Goal: Task Accomplishment & Management: Complete application form

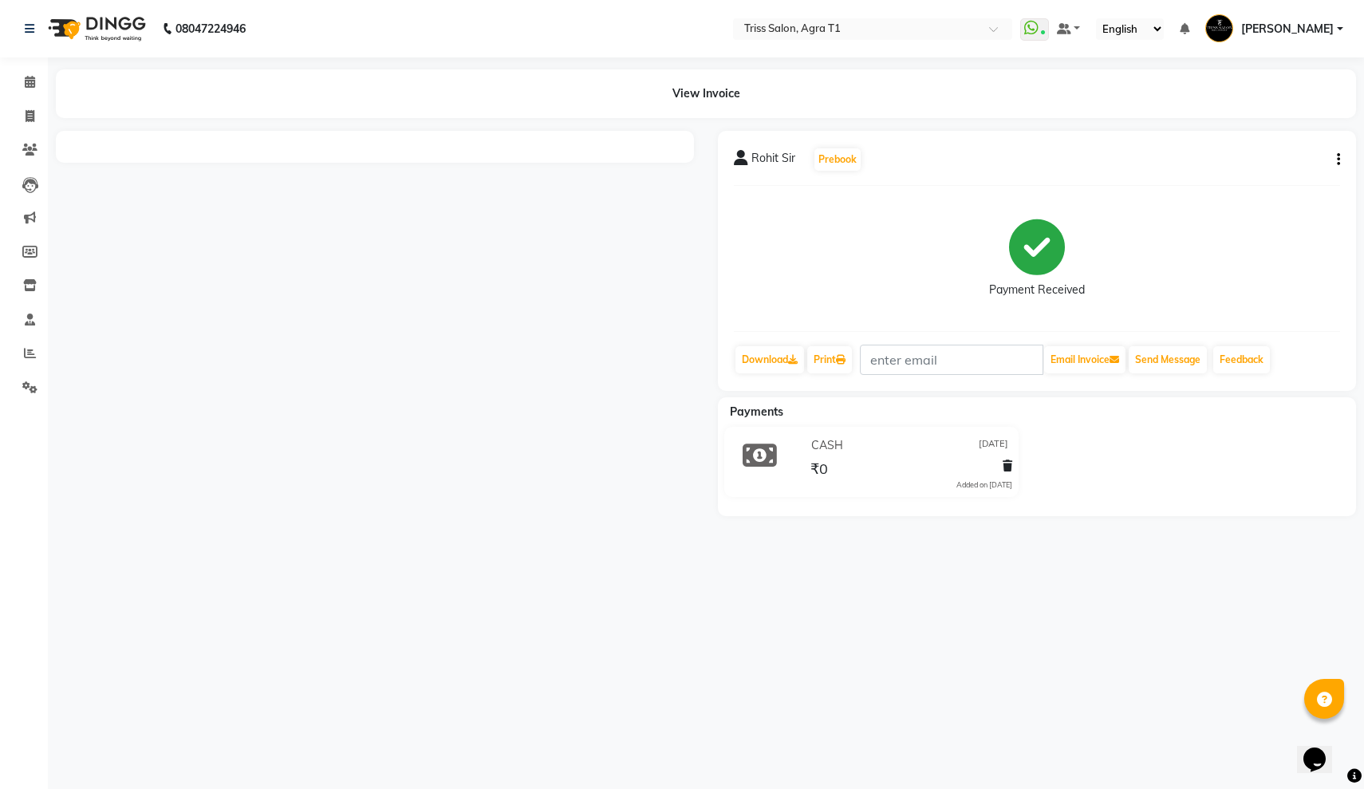
click at [1339, 160] on icon "button" at bounding box center [1338, 160] width 3 height 1
click at [1251, 176] on div "Edit Invoice" at bounding box center [1258, 180] width 109 height 20
select select "service"
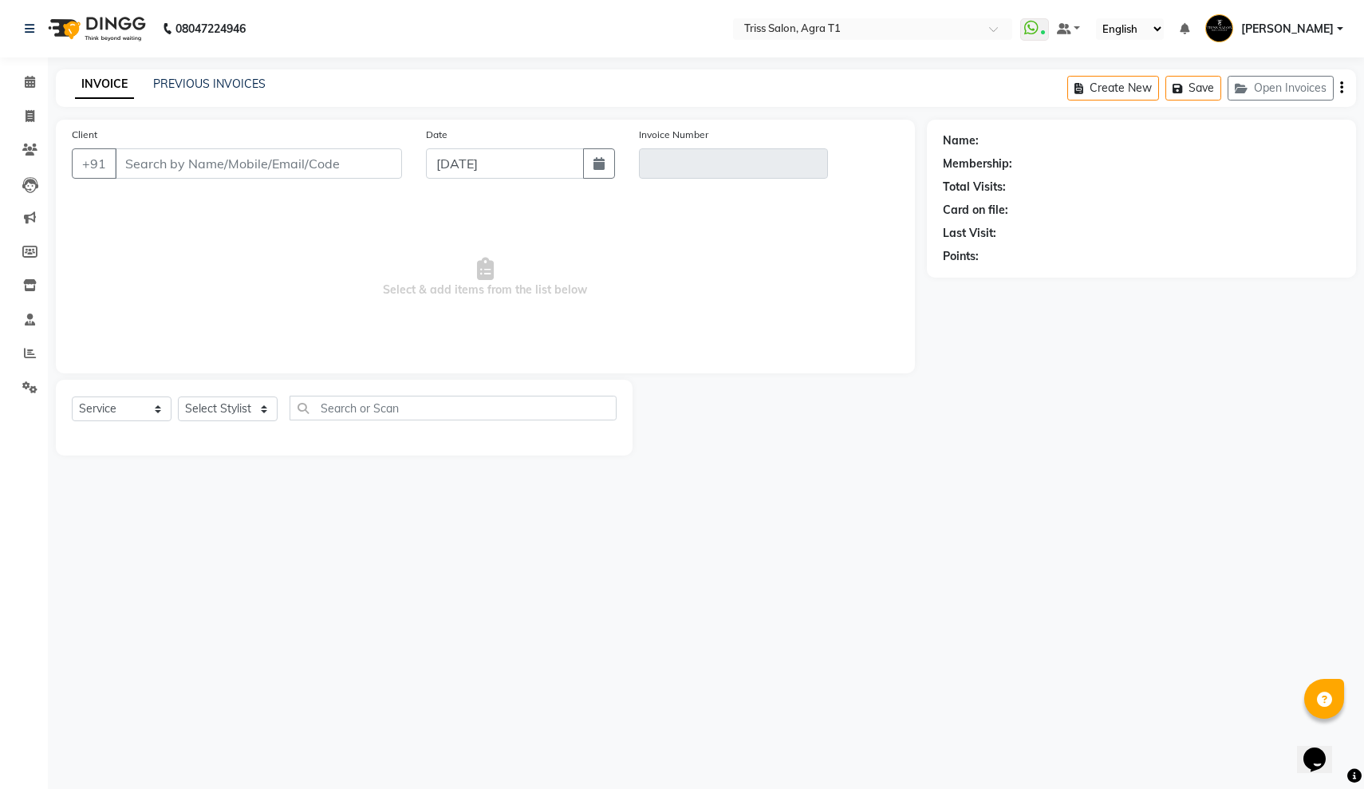
type input "9910492958"
type input "T1/25-26/6599"
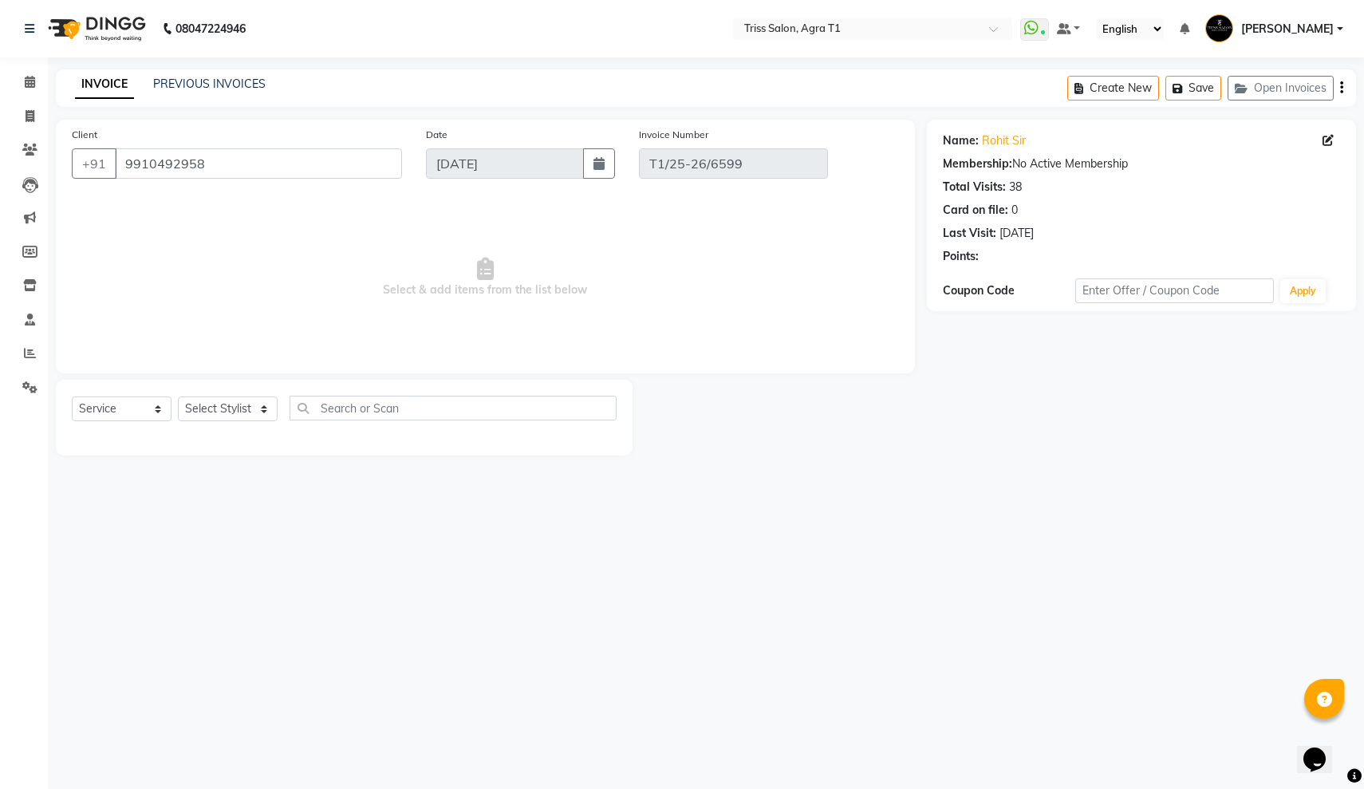
type input "[DATE]"
select select "select"
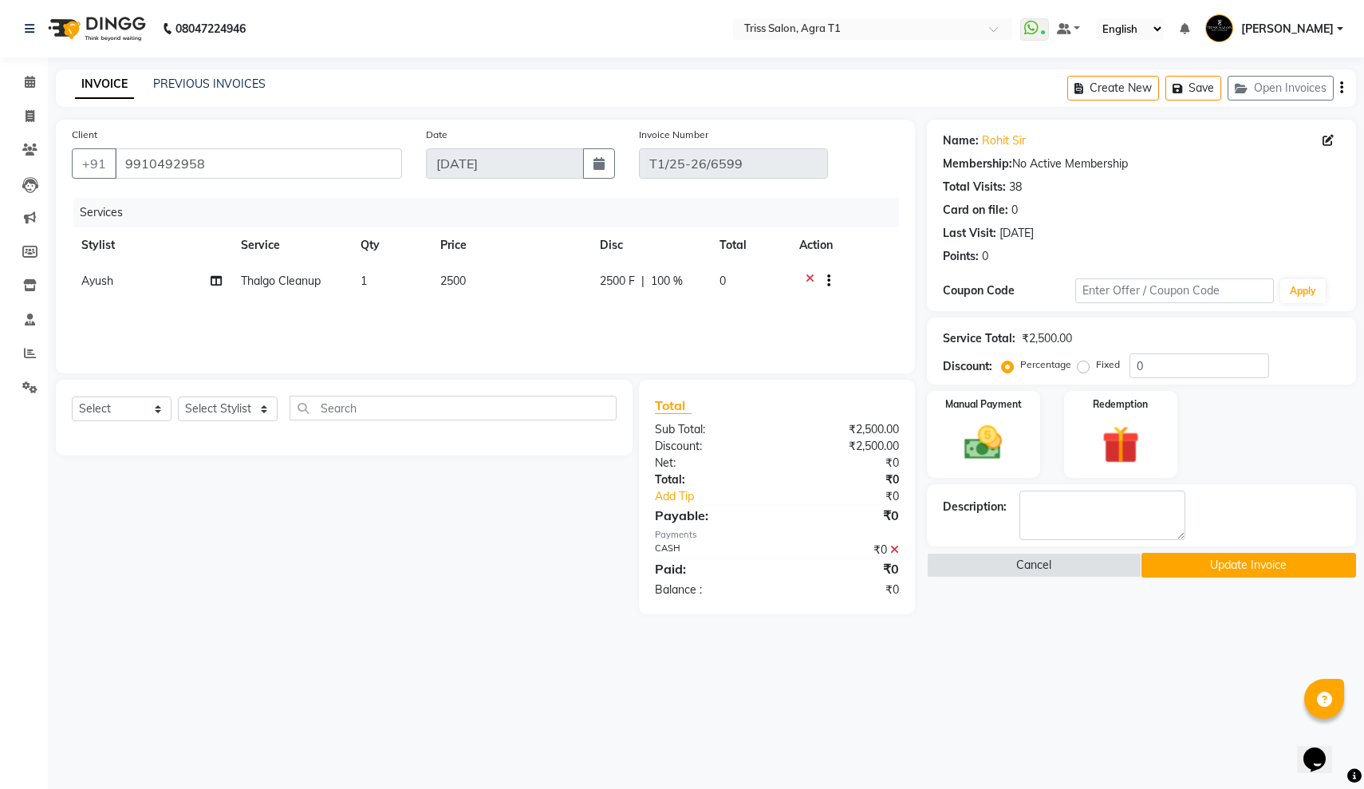
click at [808, 275] on icon at bounding box center [810, 283] width 9 height 20
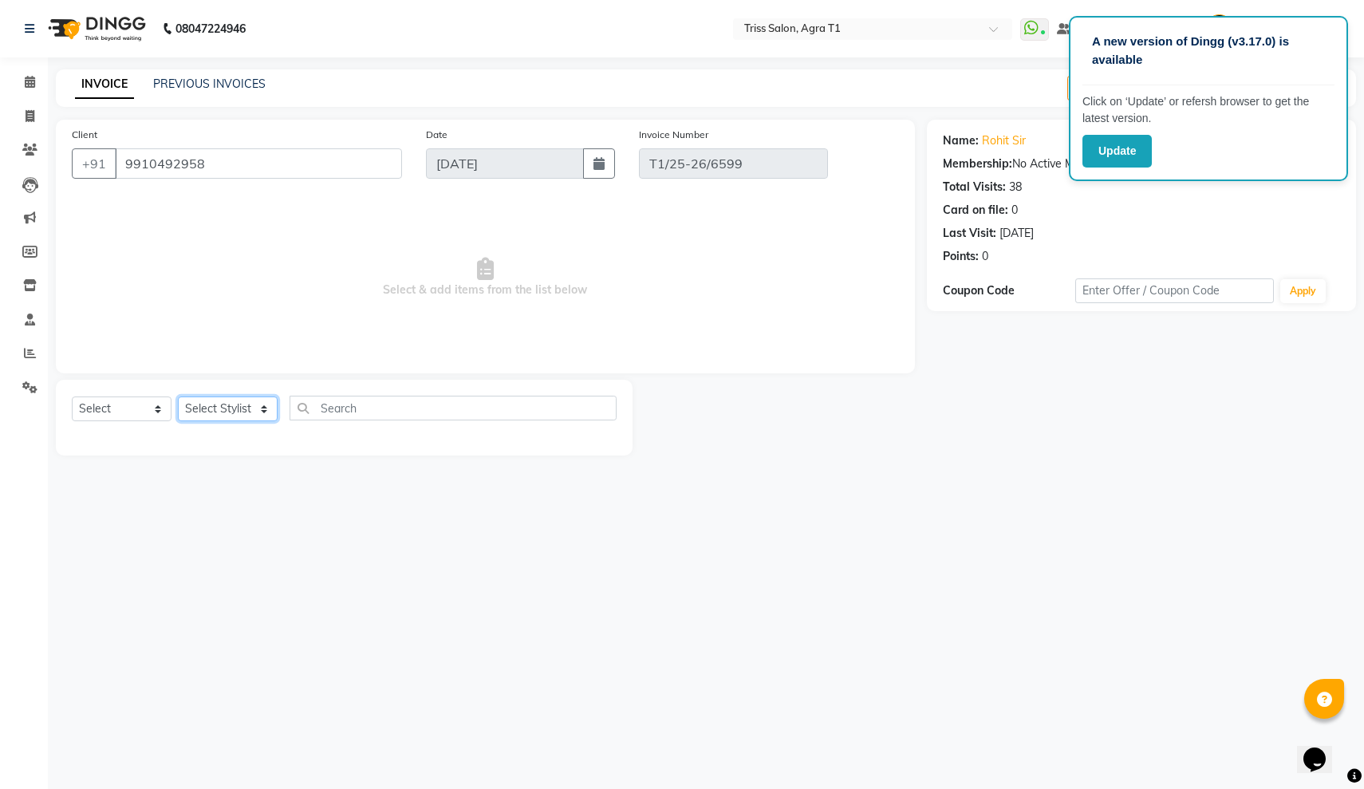
select select "14700"
select select "service"
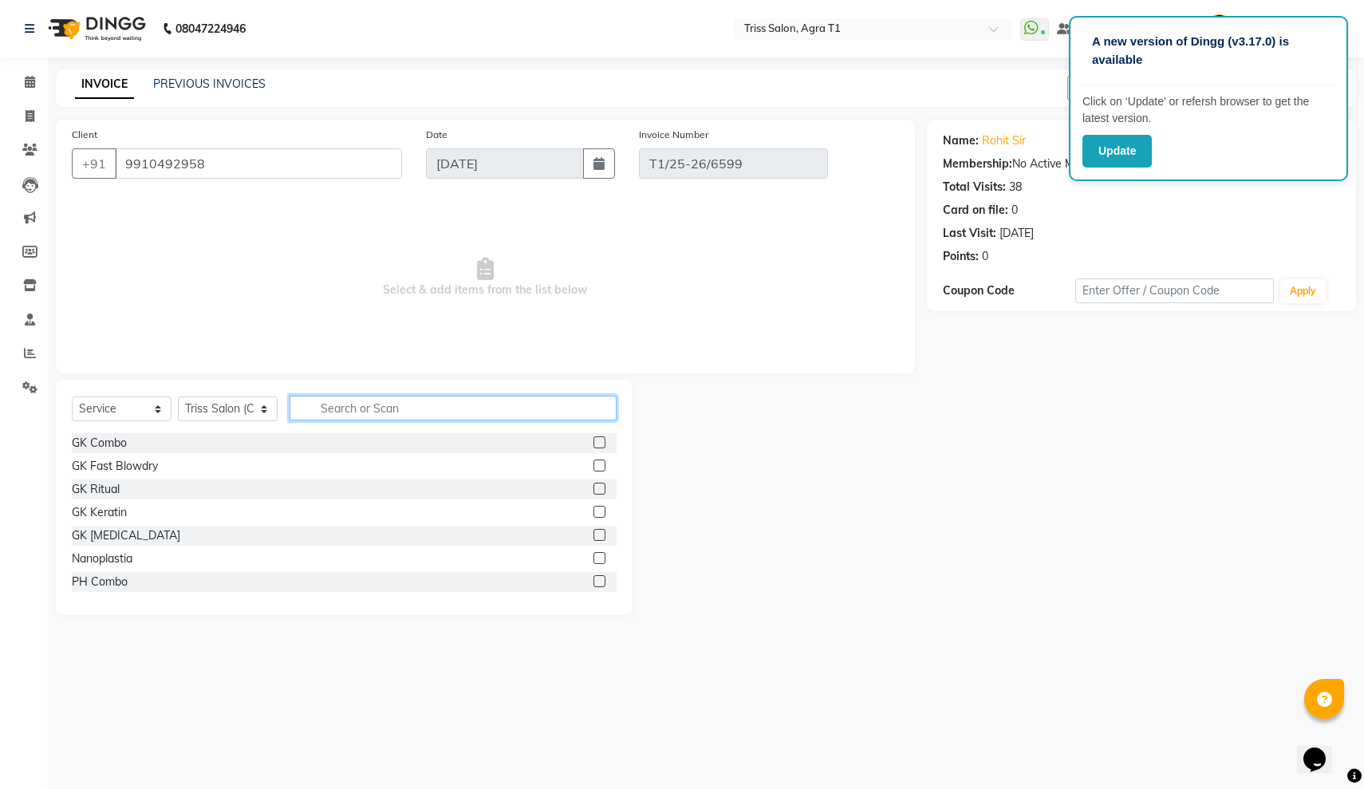
click at [331, 402] on input "text" at bounding box center [453, 408] width 327 height 25
type input "make"
drag, startPoint x: 365, startPoint y: 420, endPoint x: 601, endPoint y: 444, distance: 237.4
click at [601, 444] on label at bounding box center [599, 442] width 12 height 12
click at [601, 444] on input "checkbox" at bounding box center [598, 443] width 10 height 10
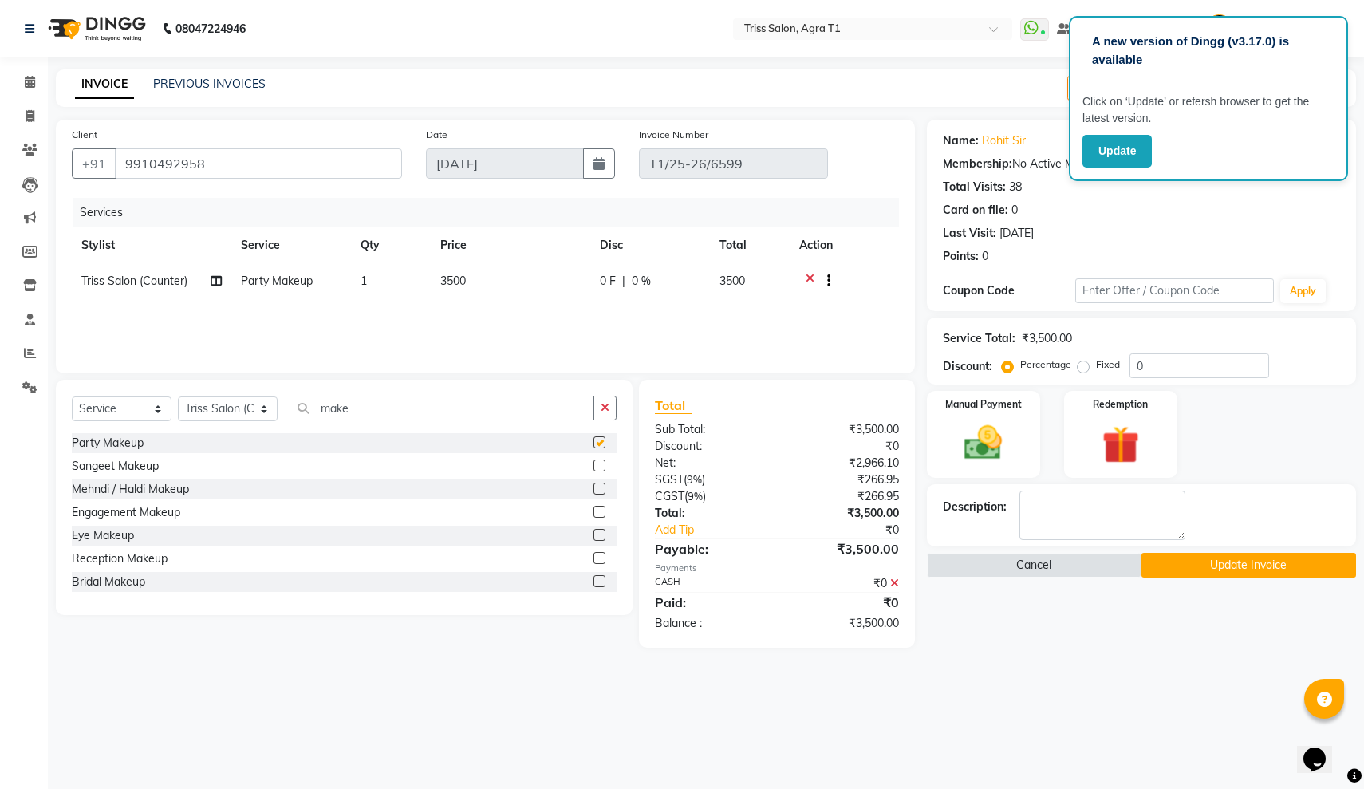
checkbox input "false"
click at [455, 278] on span "3500" at bounding box center [453, 281] width 26 height 14
select select "14700"
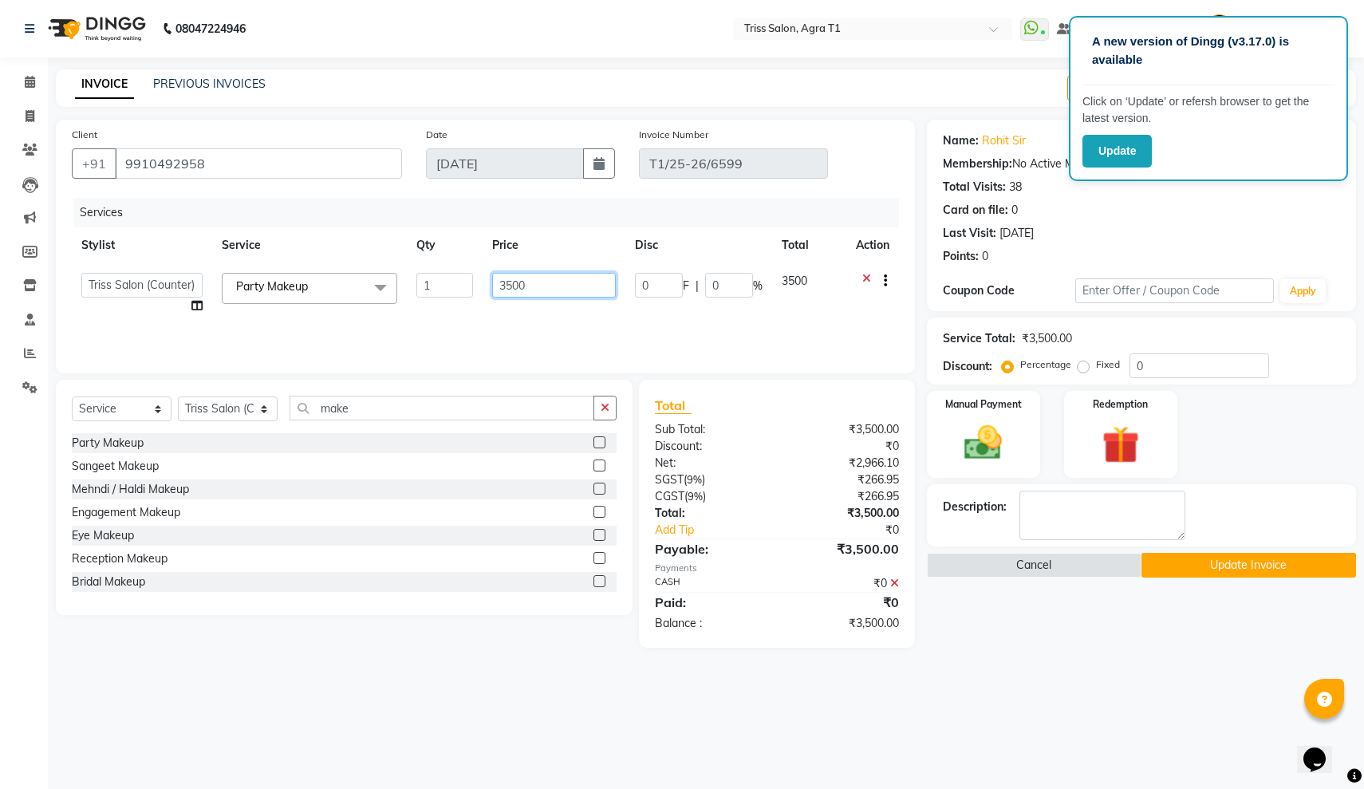
drag, startPoint x: 530, startPoint y: 284, endPoint x: 495, endPoint y: 285, distance: 34.3
click at [495, 285] on input "3500" at bounding box center [554, 285] width 124 height 25
type input "120550"
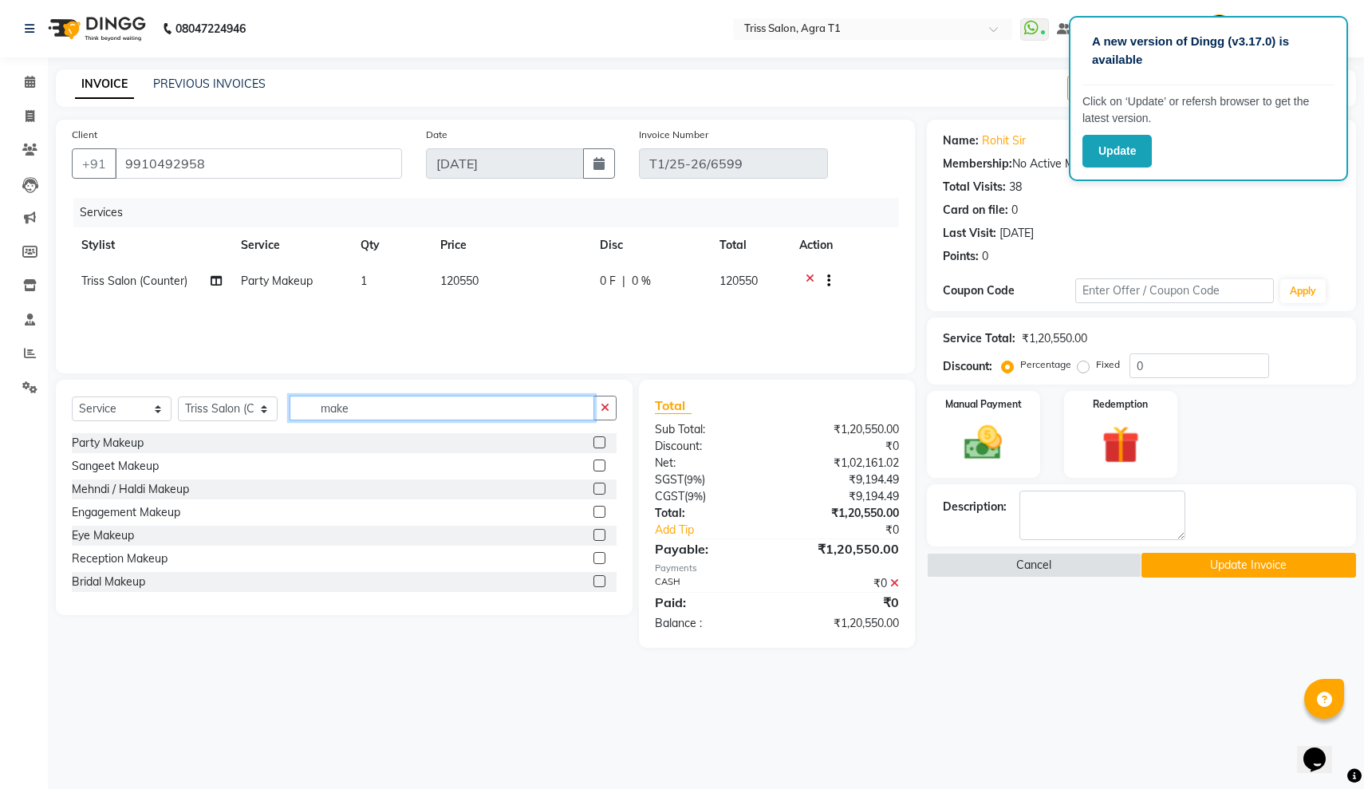
drag, startPoint x: 377, startPoint y: 408, endPoint x: 320, endPoint y: 412, distance: 57.6
click at [320, 412] on input "make" at bounding box center [442, 408] width 305 height 25
type input "con"
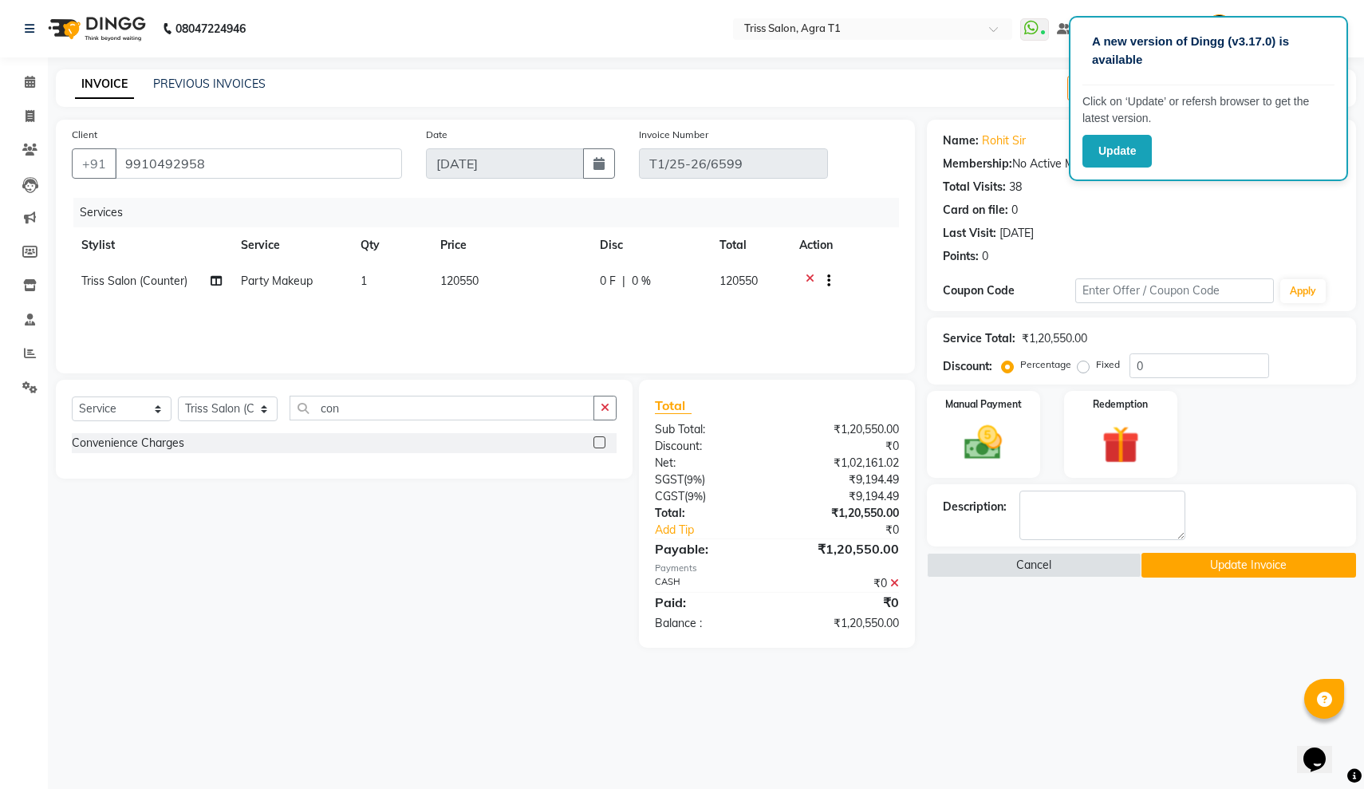
drag, startPoint x: 361, startPoint y: 432, endPoint x: 510, endPoint y: 443, distance: 148.7
click at [510, 443] on div "Convenience Charges" at bounding box center [344, 443] width 545 height 20
click at [599, 443] on label at bounding box center [599, 442] width 12 height 12
click at [599, 443] on input "checkbox" at bounding box center [598, 443] width 10 height 10
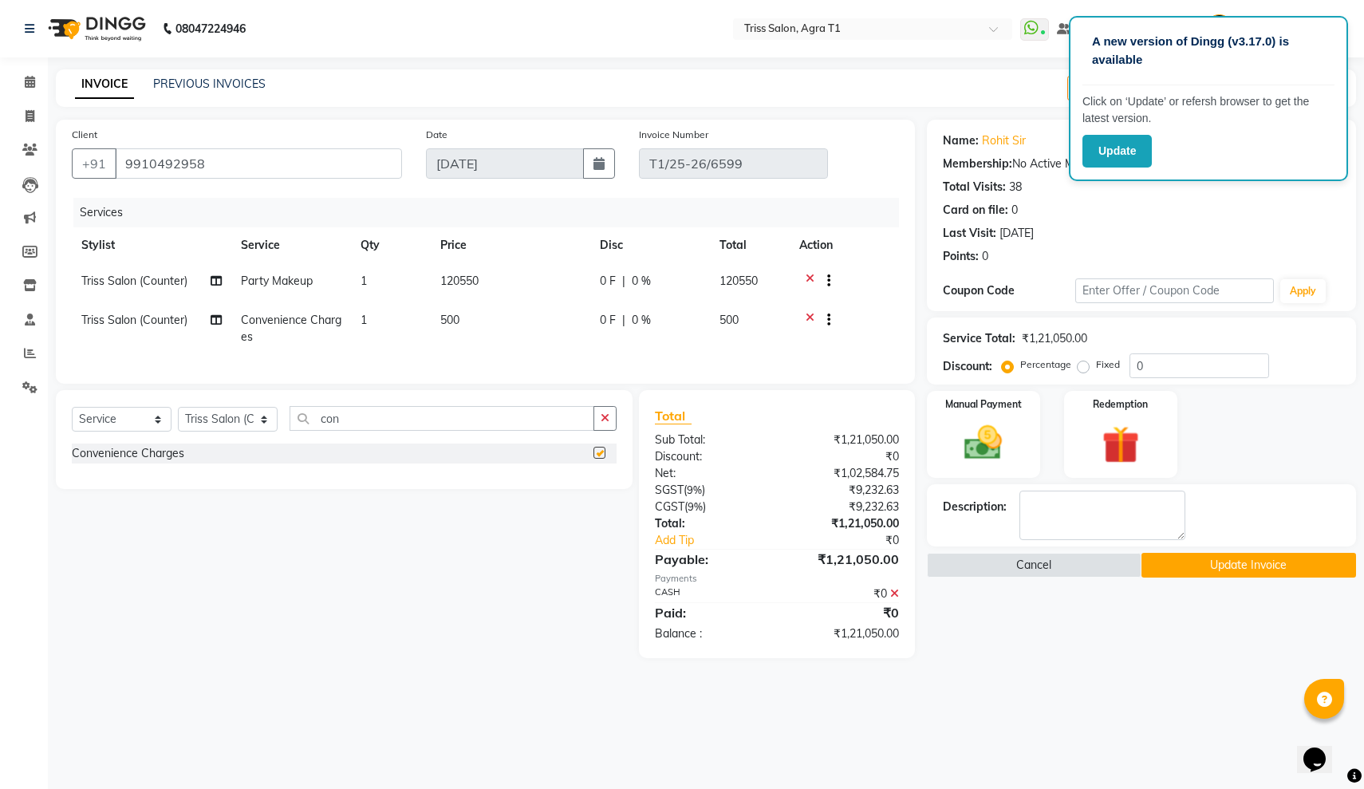
checkbox input "false"
click at [445, 327] on span "500" at bounding box center [449, 320] width 19 height 14
select select "14700"
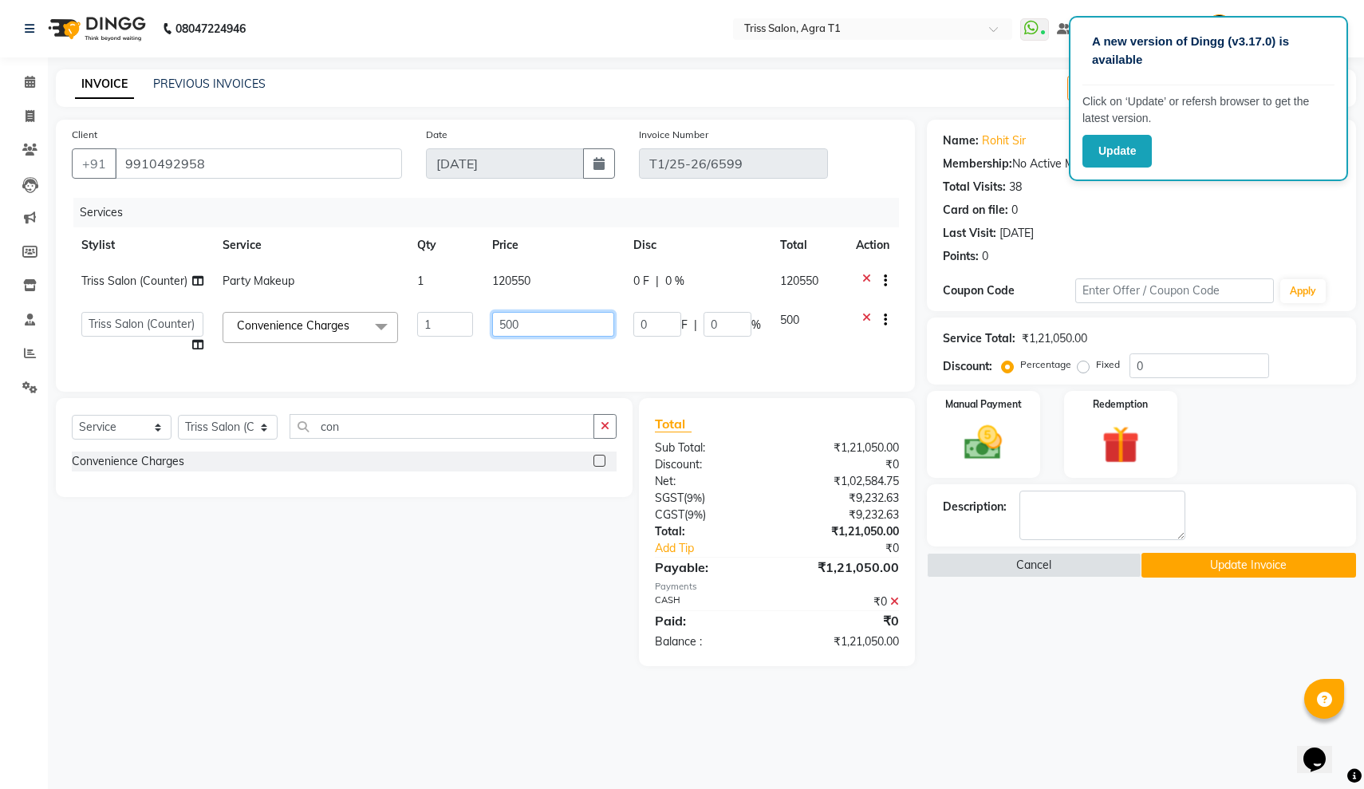
drag, startPoint x: 529, startPoint y: 329, endPoint x: 541, endPoint y: 346, distance: 21.2
click at [541, 337] on input "500" at bounding box center [553, 324] width 122 height 25
type input "4000"
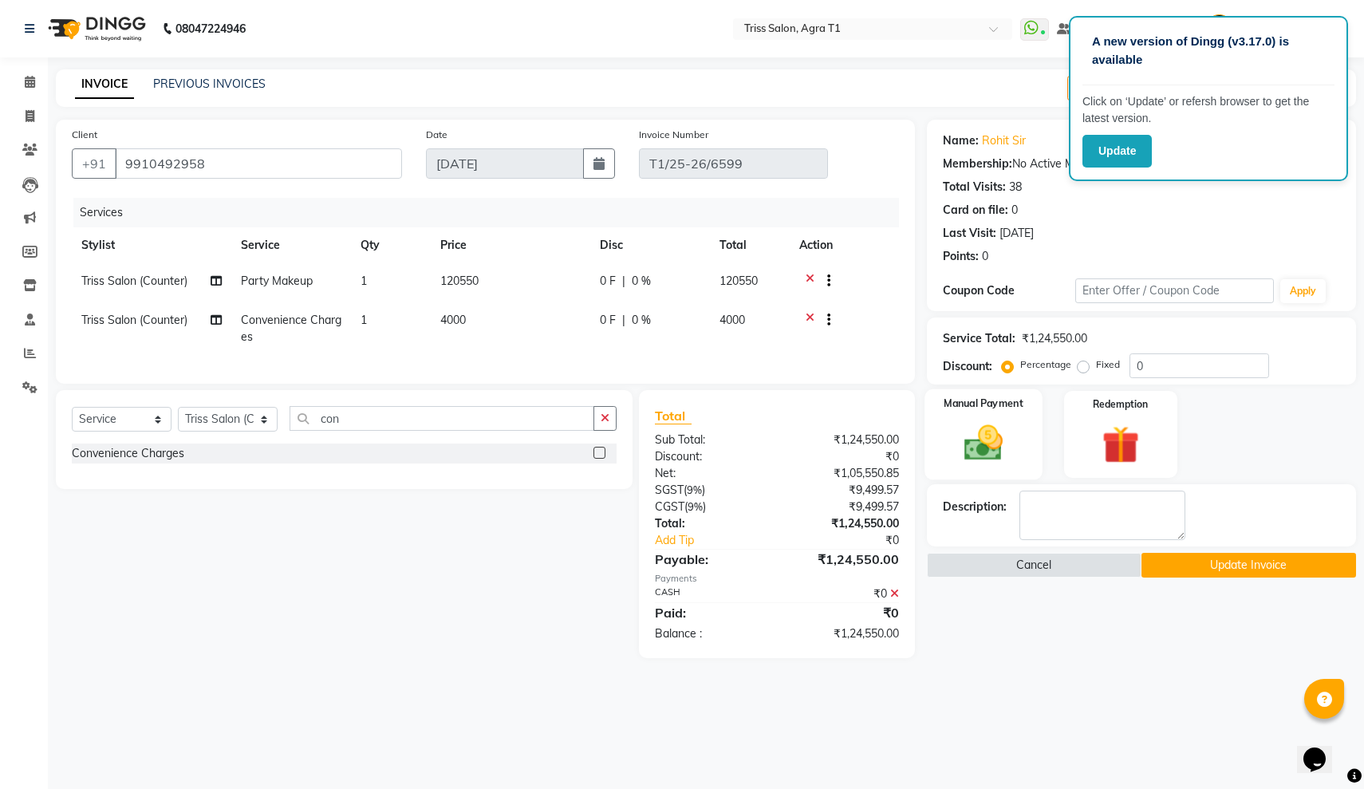
click at [979, 436] on img at bounding box center [984, 442] width 64 height 45
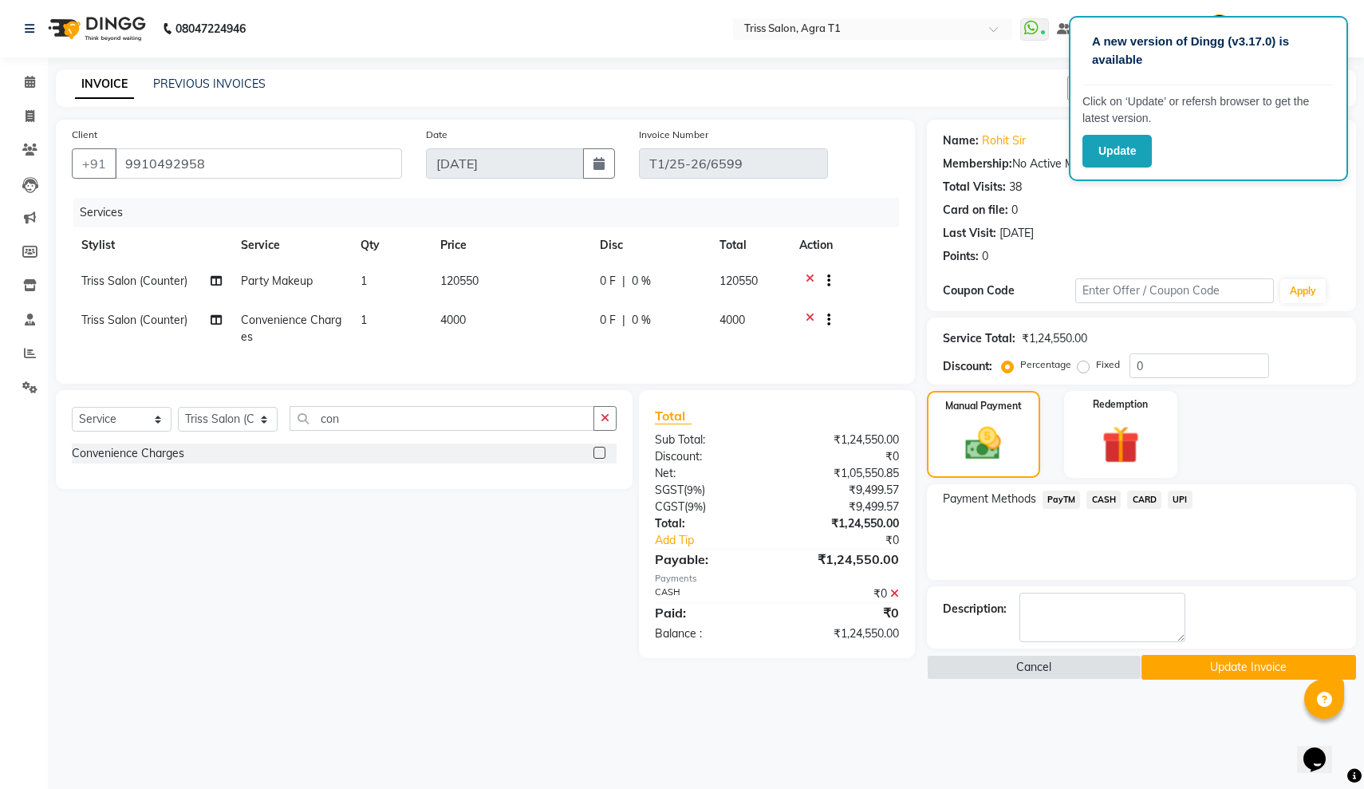
click at [1106, 499] on span "CASH" at bounding box center [1103, 500] width 34 height 18
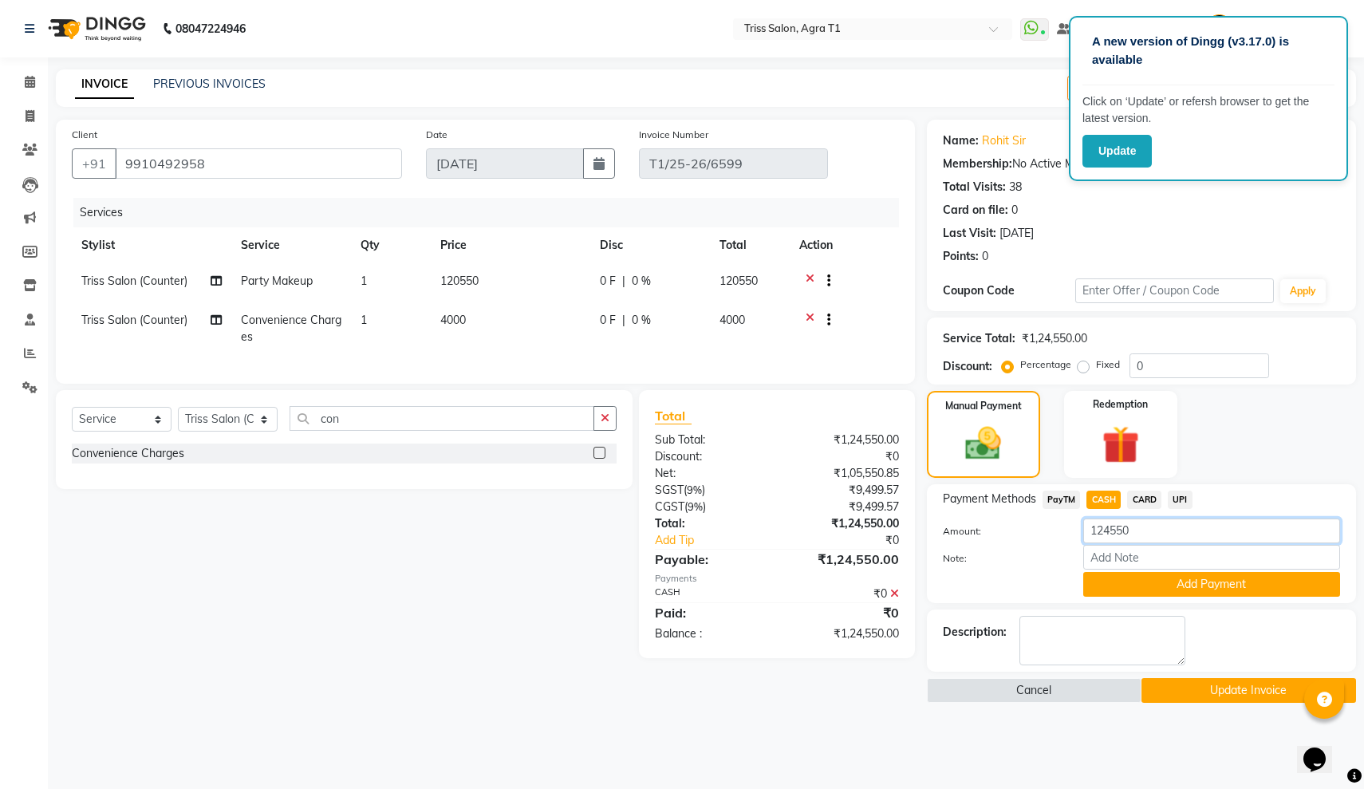
drag, startPoint x: 1144, startPoint y: 530, endPoint x: 1080, endPoint y: 534, distance: 63.9
click at [1080, 534] on div "124550" at bounding box center [1211, 531] width 281 height 25
type input "66000"
click at [1177, 581] on button "Add Payment" at bounding box center [1211, 584] width 257 height 25
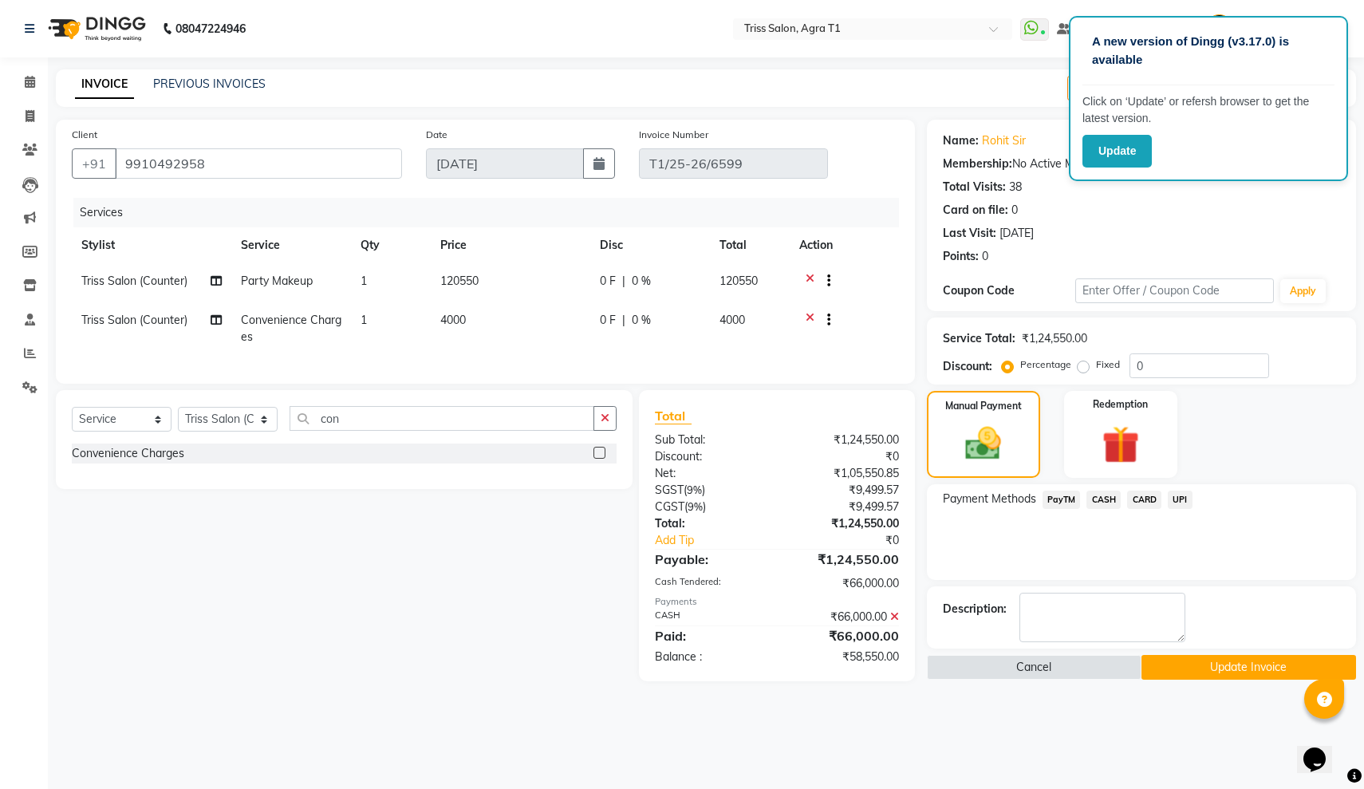
click at [1057, 499] on span "PayTM" at bounding box center [1062, 500] width 38 height 18
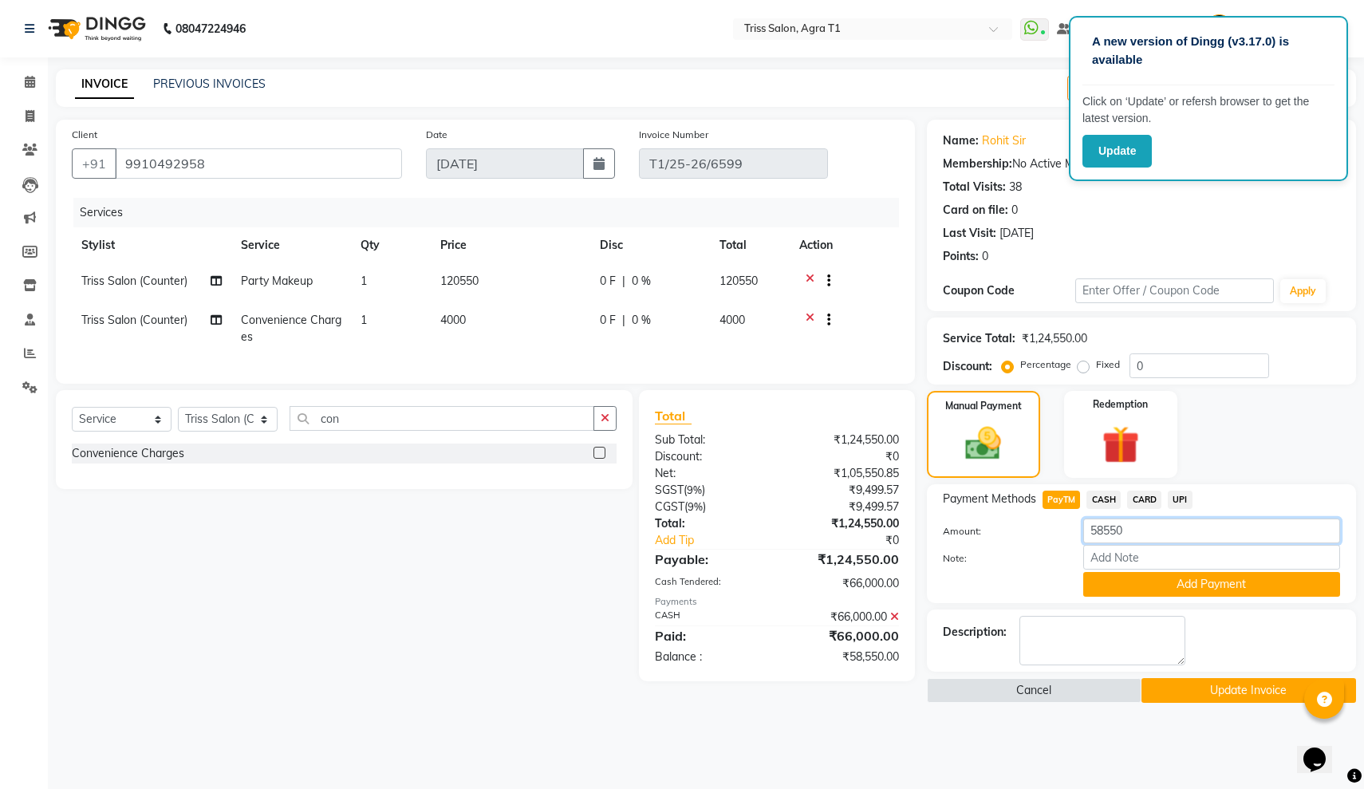
drag, startPoint x: 1145, startPoint y: 530, endPoint x: 1078, endPoint y: 534, distance: 67.9
click at [1078, 534] on div "58550" at bounding box center [1211, 531] width 281 height 25
type input "48550"
click at [1181, 586] on button "Add Payment" at bounding box center [1211, 584] width 257 height 25
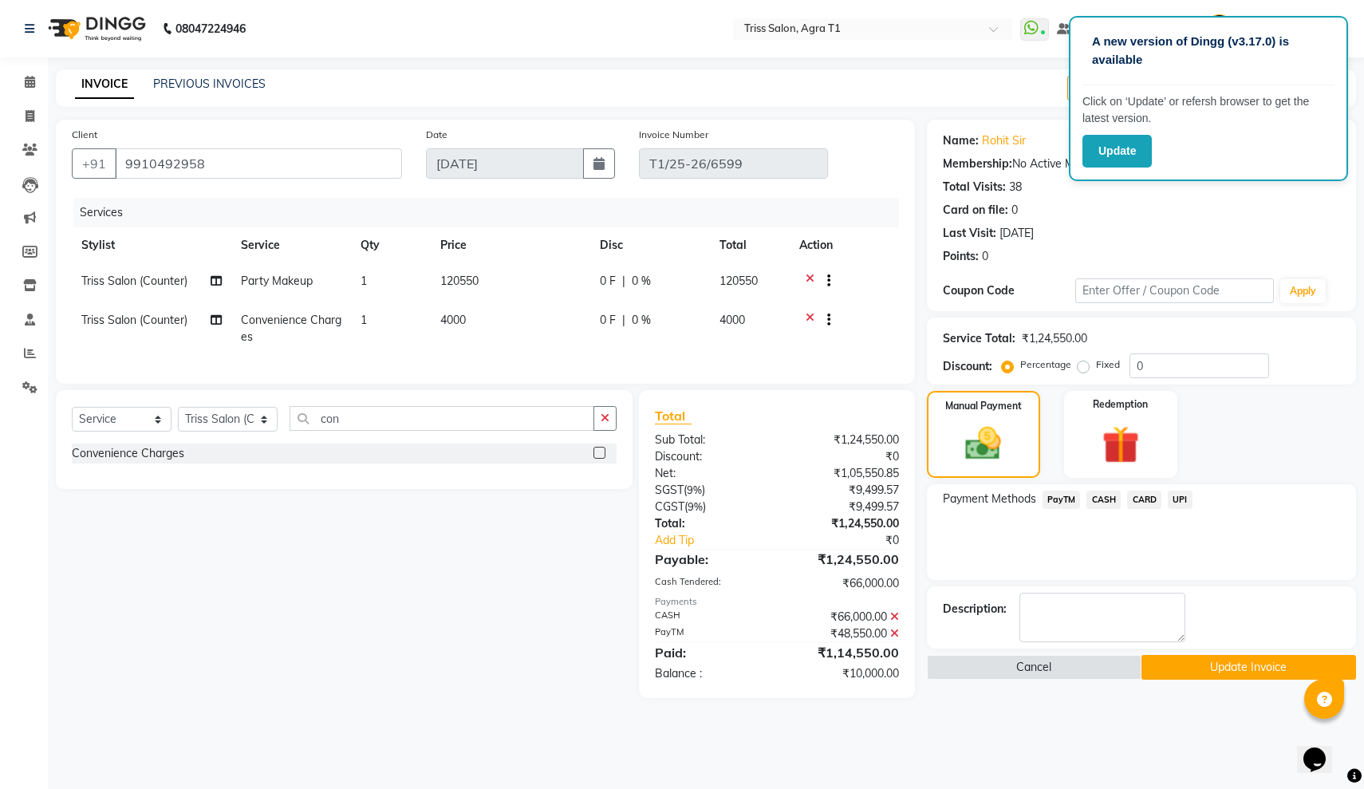
click at [1103, 499] on span "CASH" at bounding box center [1103, 500] width 34 height 18
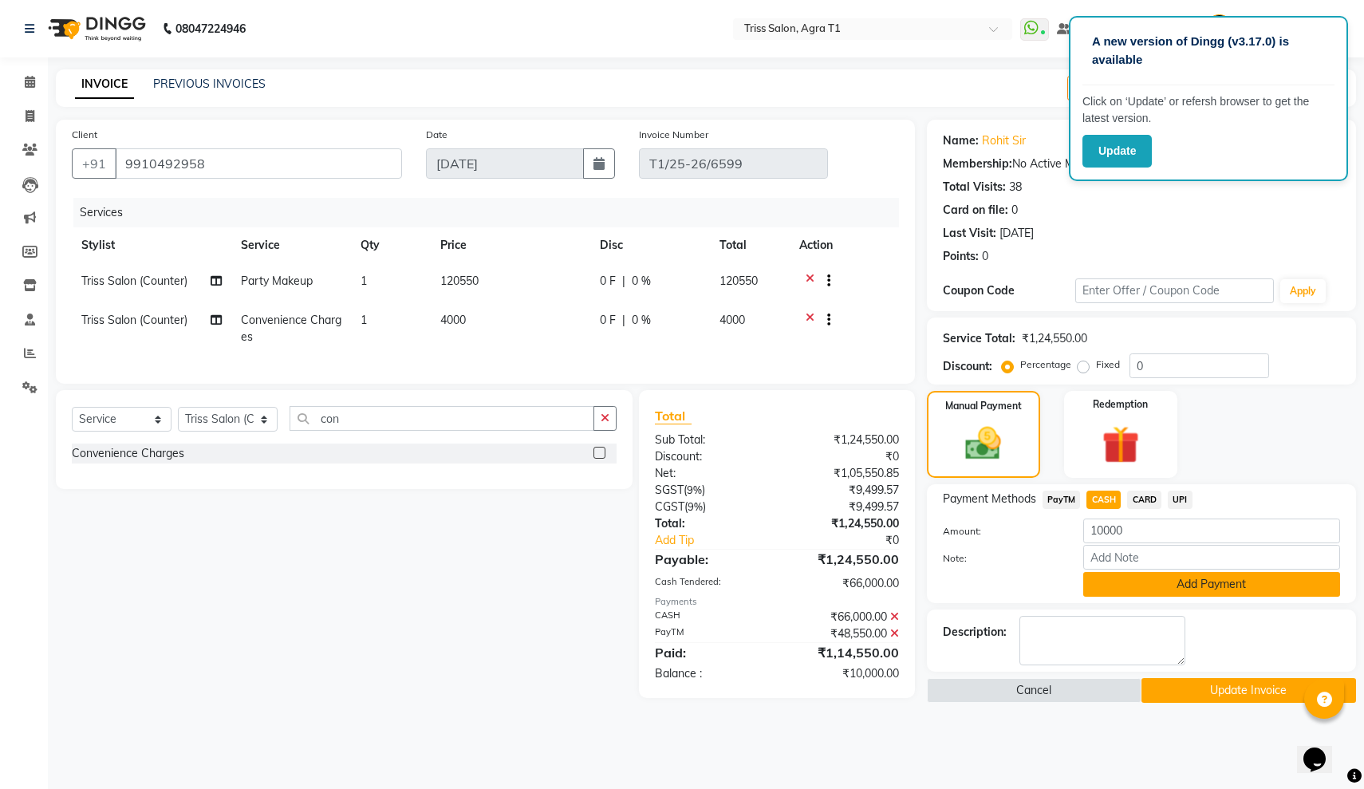
click at [1220, 588] on button "Add Payment" at bounding box center [1211, 584] width 257 height 25
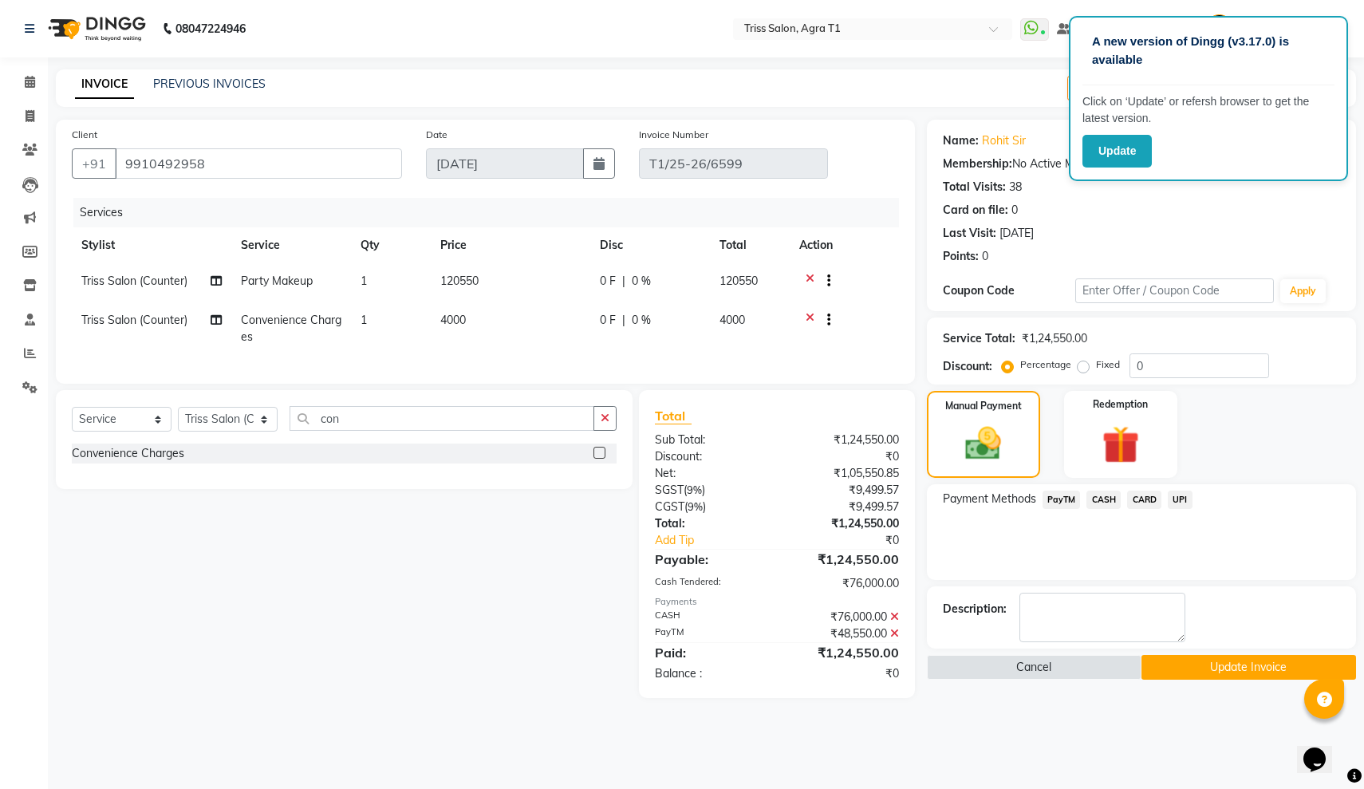
click at [1199, 663] on button "Update Invoice" at bounding box center [1248, 667] width 215 height 25
